Goal: Transaction & Acquisition: Purchase product/service

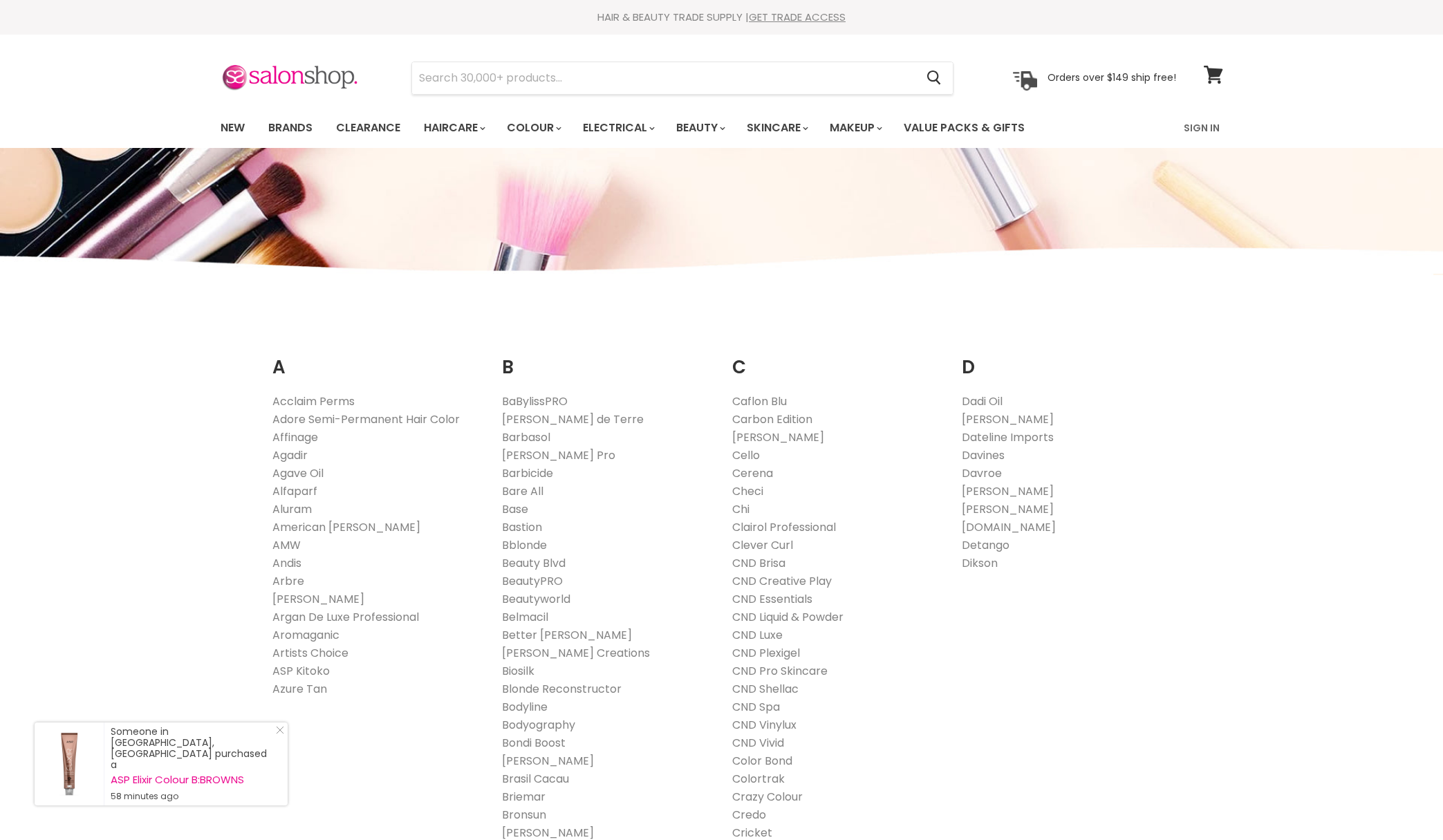
click at [229, 124] on link "New" at bounding box center [232, 128] width 45 height 29
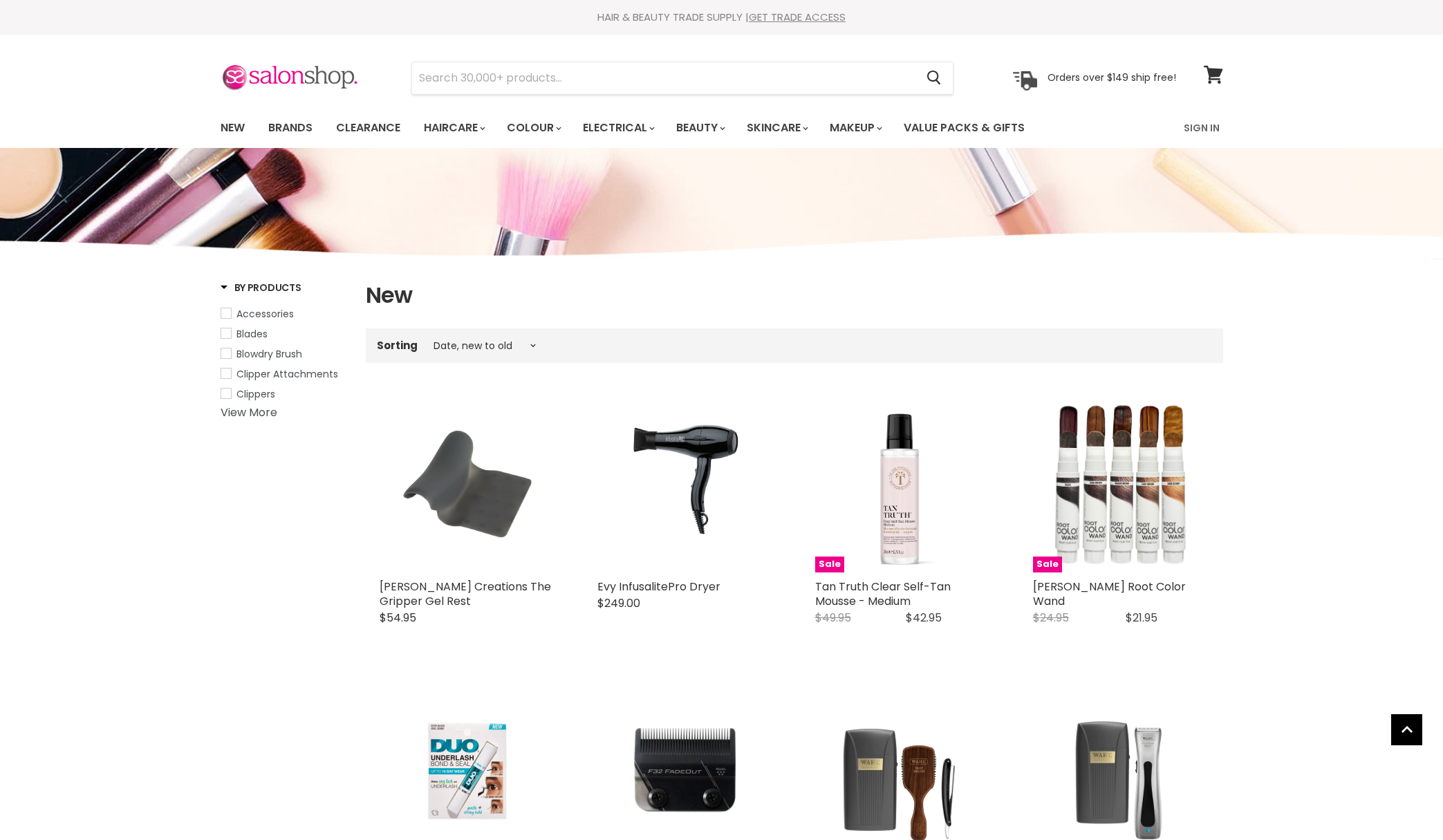
select select "created-descending"
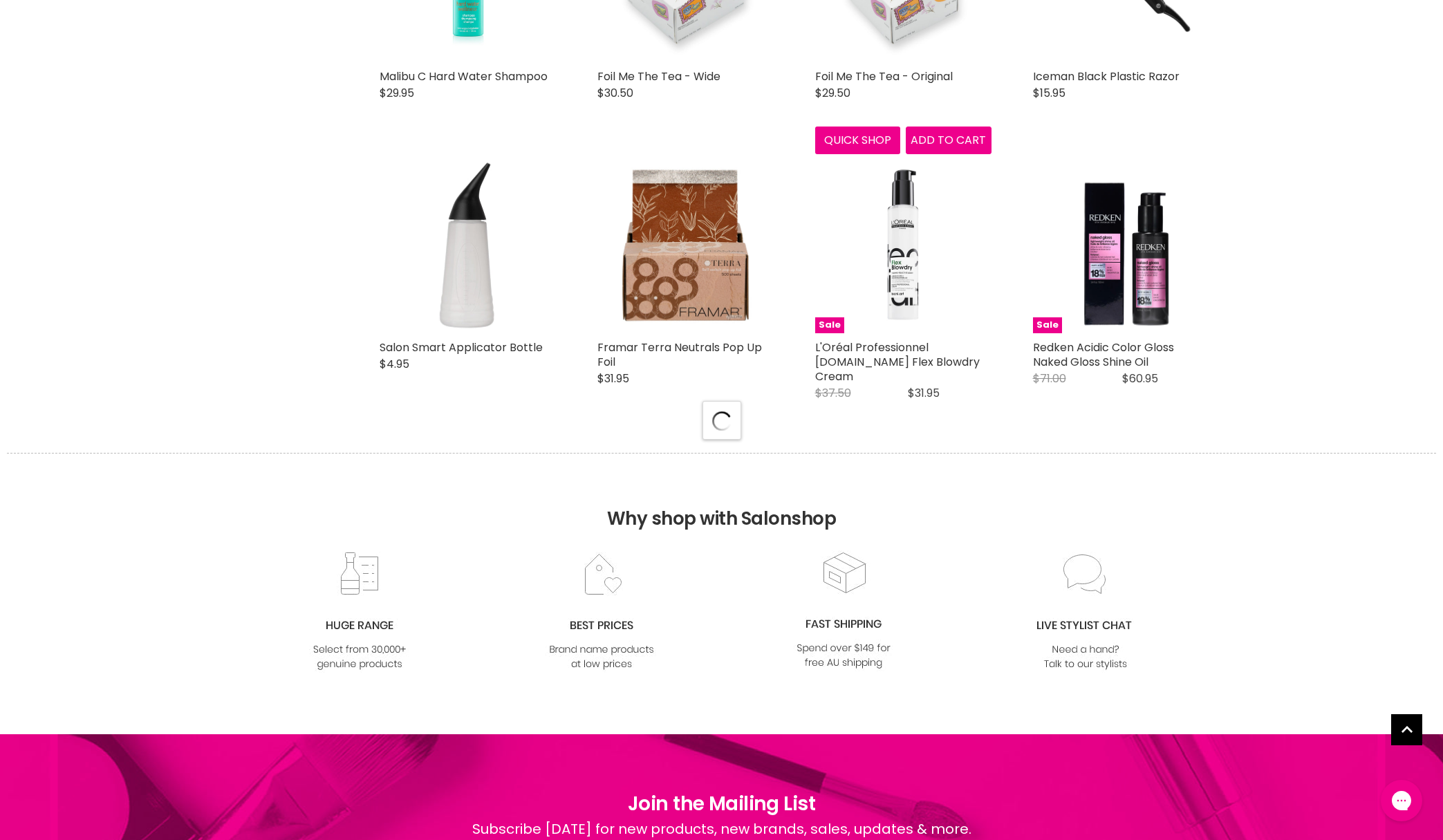
select select "created-descending"
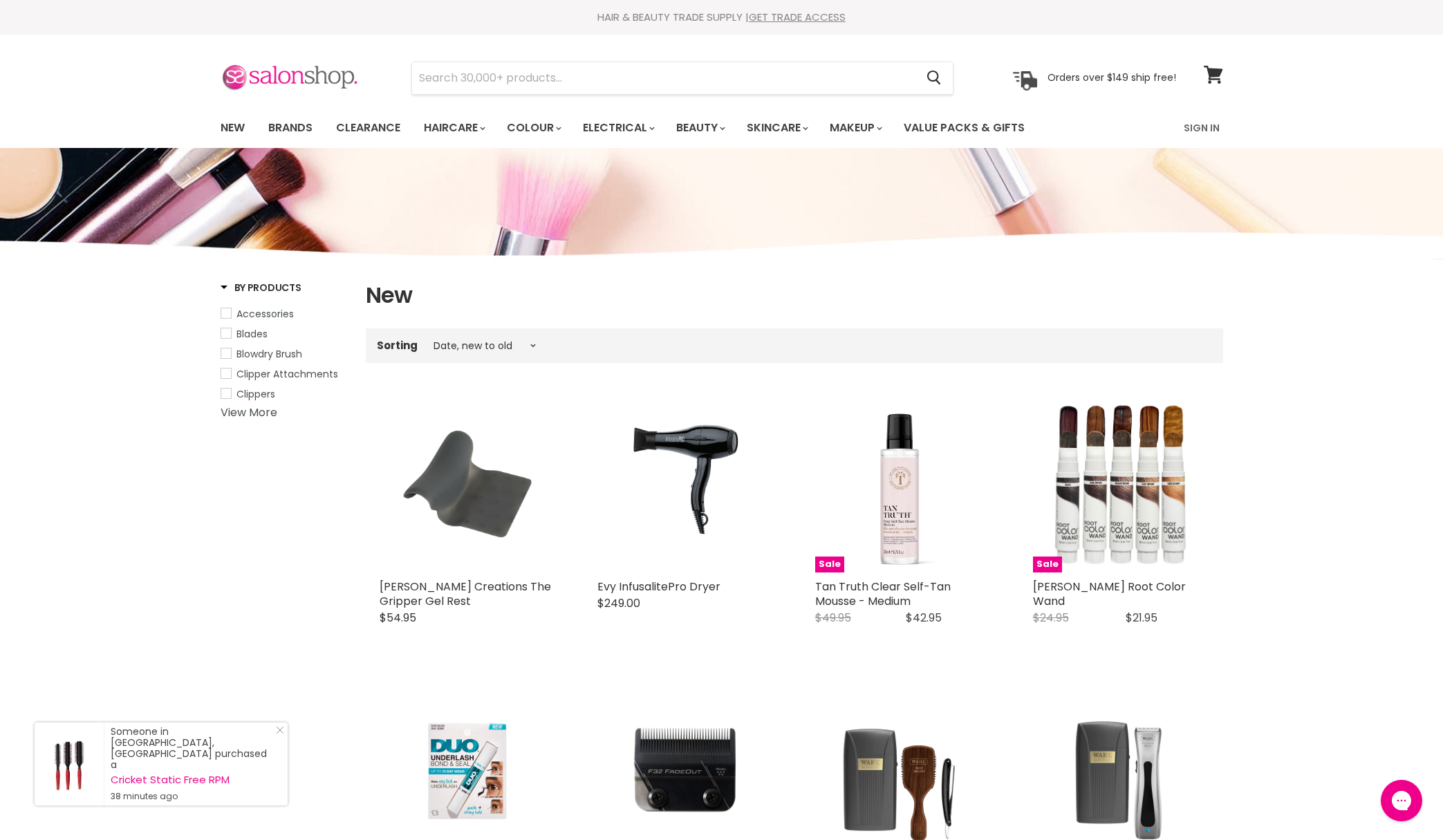
click at [334, 70] on img at bounding box center [289, 78] width 139 height 29
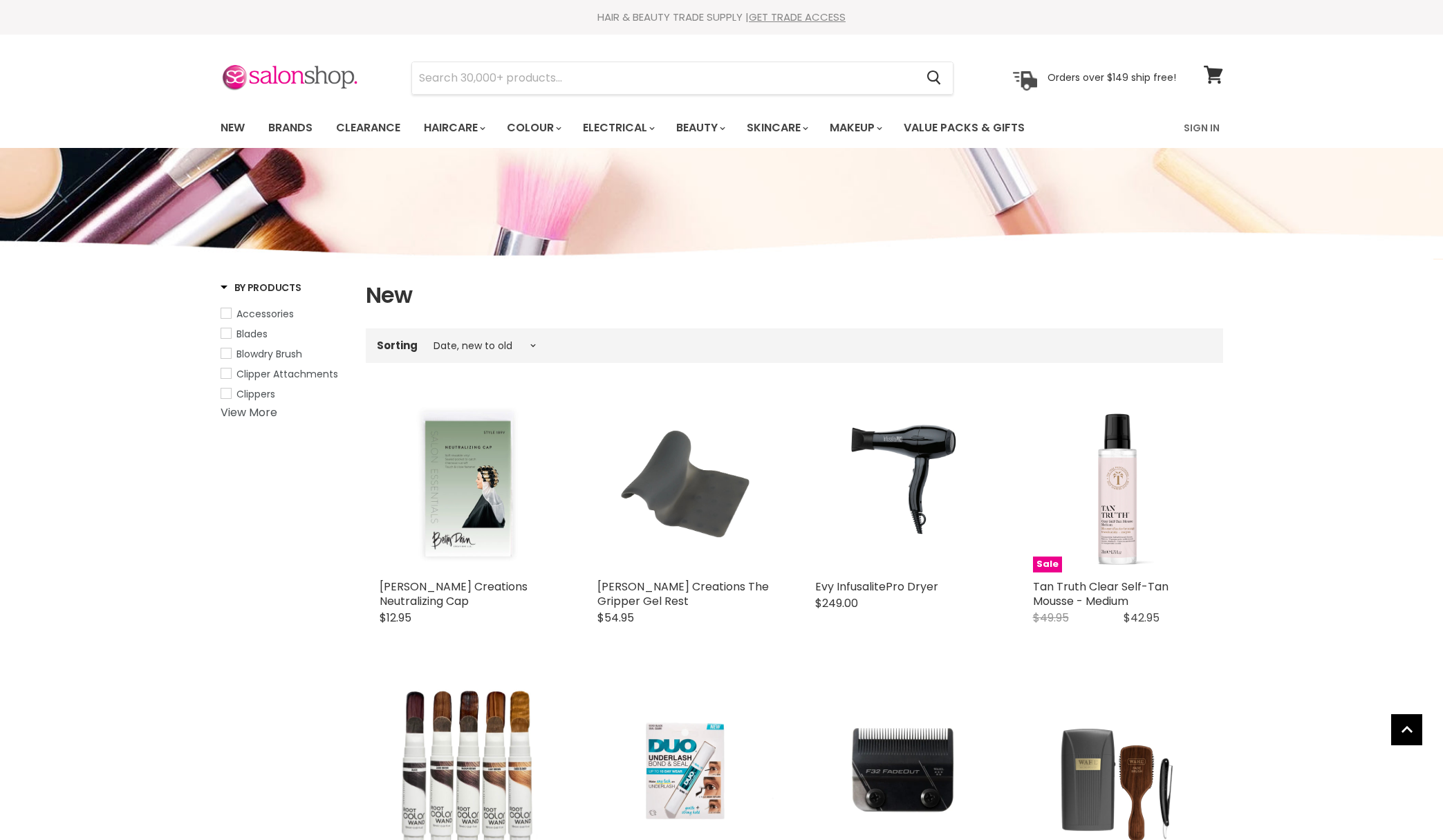
select select "created-descending"
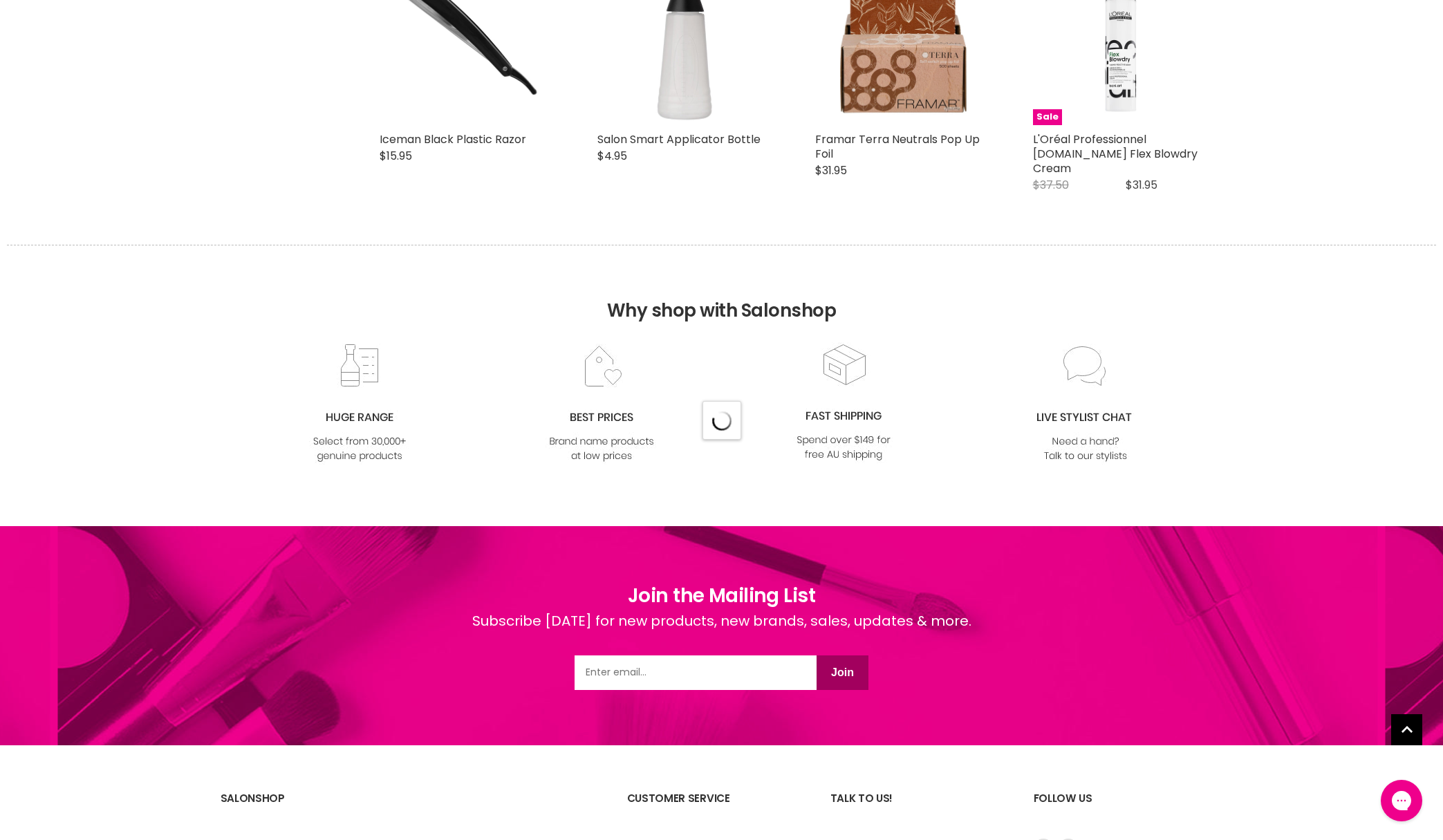
select select "created-descending"
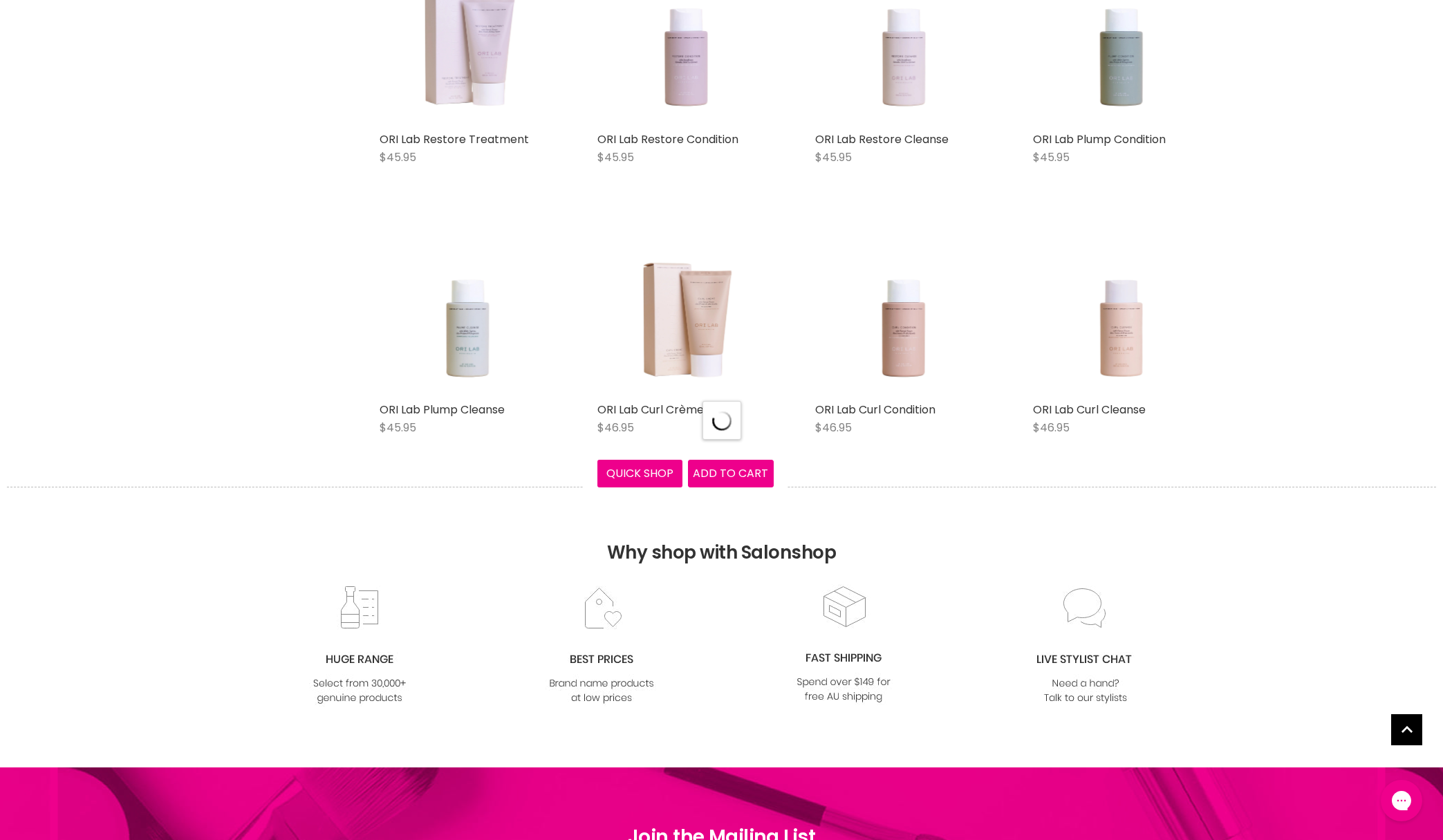
select select "created-descending"
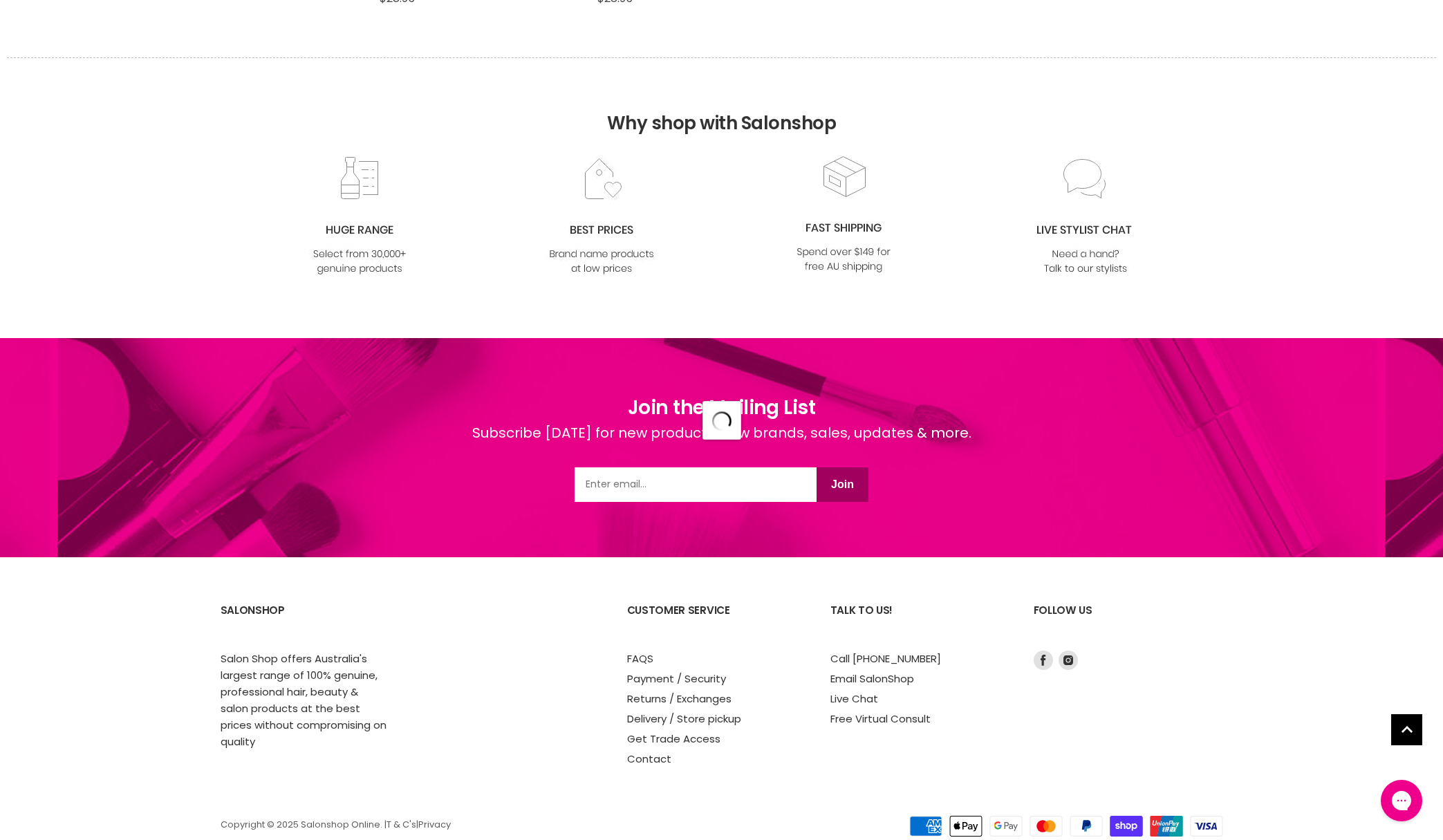
select select "created-descending"
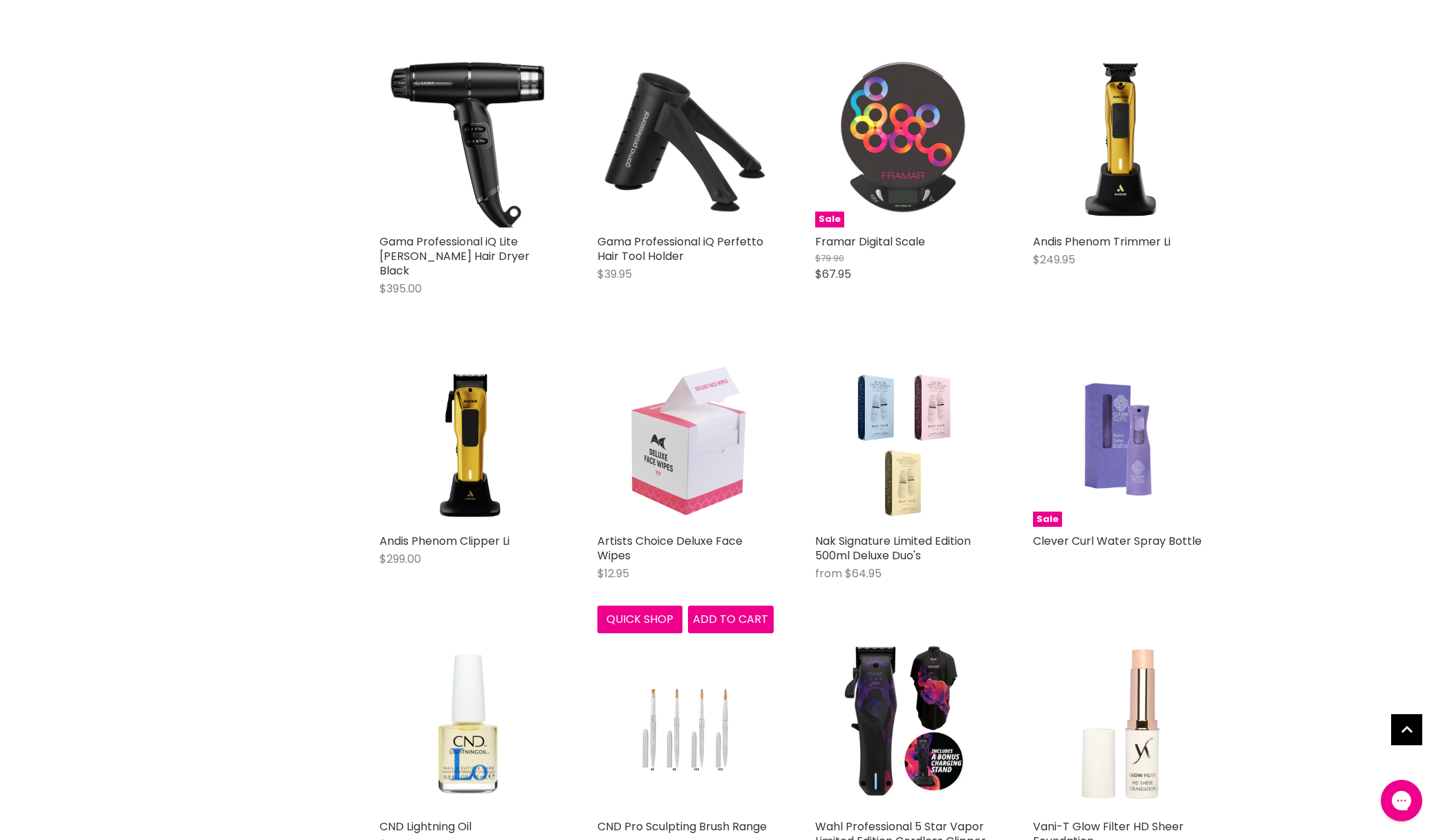
scroll to position [13027, 0]
